Goal: Navigation & Orientation: Find specific page/section

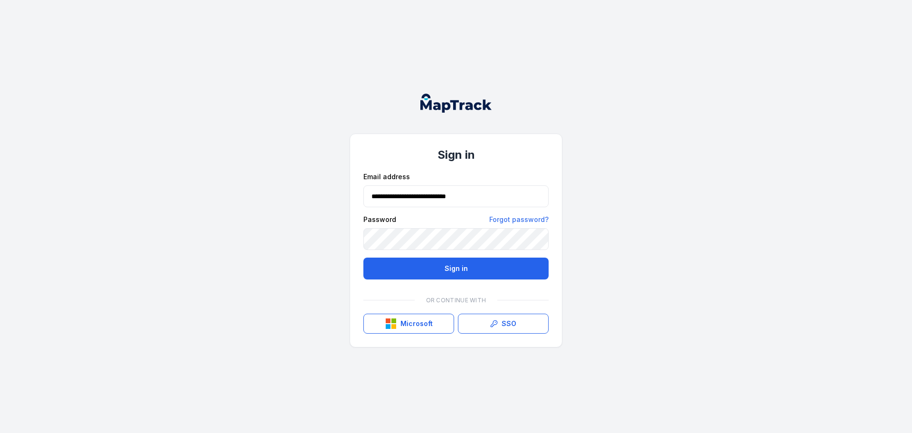
click at [422, 266] on button "Sign in" at bounding box center [456, 269] width 185 height 22
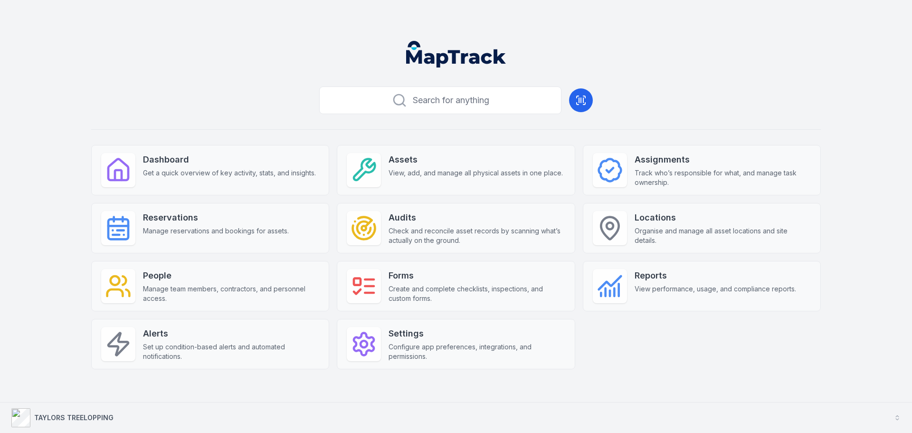
click at [65, 415] on strong "TAYLORS TREELOPPING" at bounding box center [73, 417] width 79 height 8
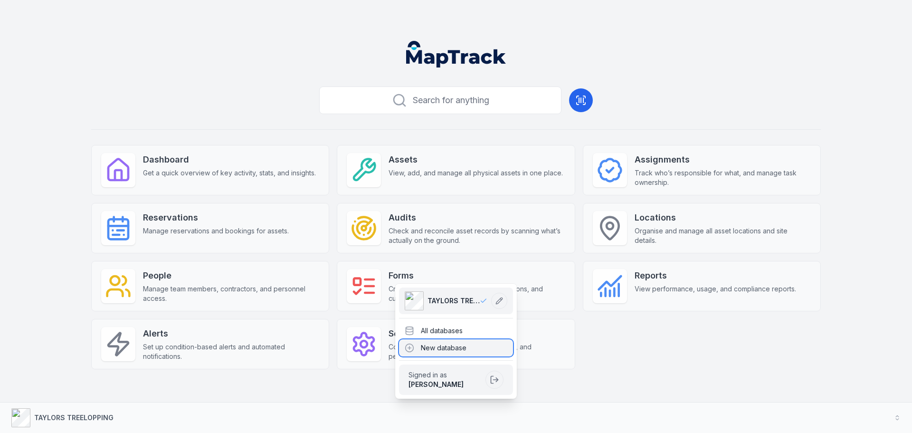
click at [411, 348] on icon at bounding box center [409, 348] width 3 height 0
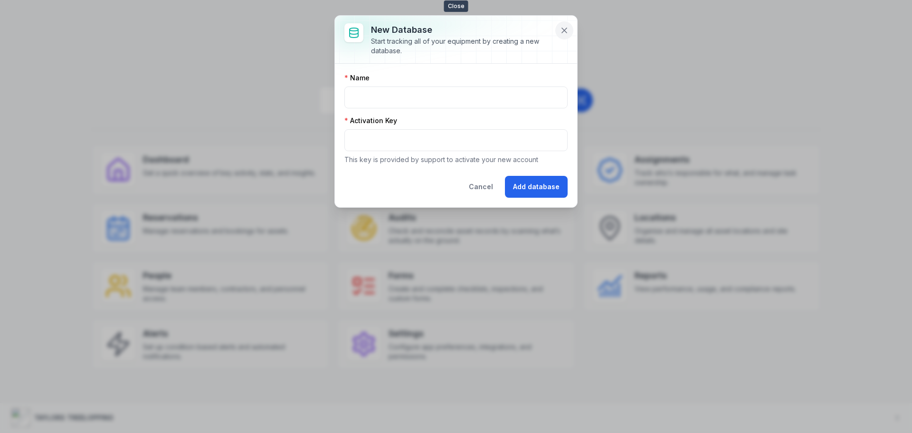
click at [563, 32] on icon at bounding box center [564, 30] width 5 height 5
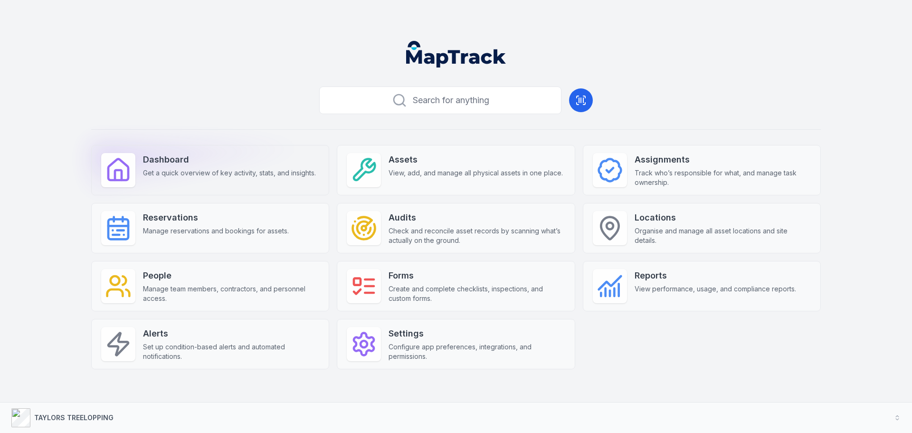
click at [250, 165] on strong "Dashboard" at bounding box center [229, 159] width 173 height 13
